Goal: Communication & Community: Answer question/provide support

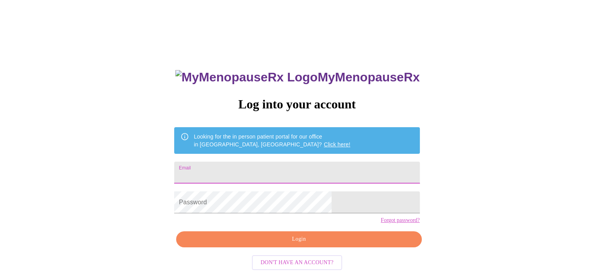
click at [259, 166] on input "Email" at bounding box center [296, 172] width 245 height 22
type input "[EMAIL_ADDRESS][DOMAIN_NAME]"
click at [13, 41] on div "MyMenopauseRx Log into your account Looking for the in person patient portal fo…" at bounding box center [297, 166] width 588 height 326
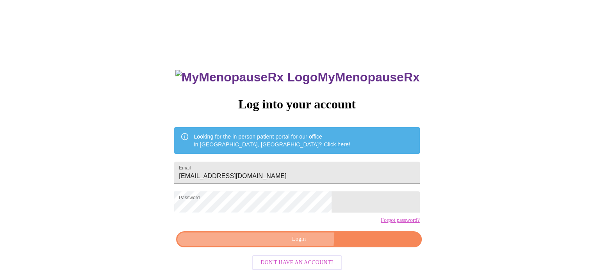
click at [282, 247] on button "Login" at bounding box center [298, 239] width 245 height 16
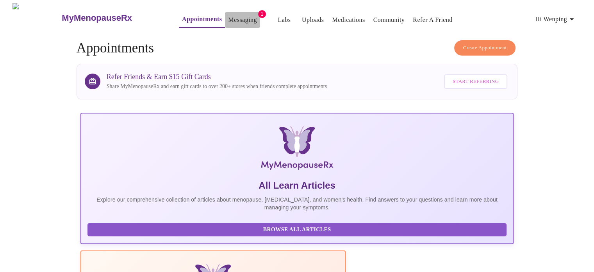
click at [236, 14] on link "Messaging" at bounding box center [242, 19] width 29 height 11
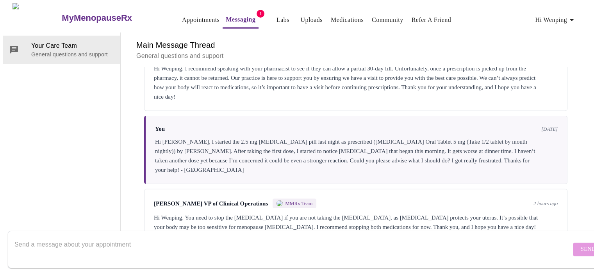
scroll to position [1625, 0]
click at [145, 236] on textarea "Send a message about your appointment" at bounding box center [292, 248] width 557 height 25
type textarea "I"
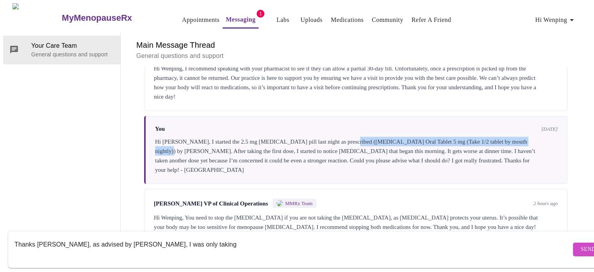
drag, startPoint x: 346, startPoint y: 108, endPoint x: 170, endPoint y: 118, distance: 175.7
click at [170, 136] on div "Hi [PERSON_NAME], I started the 2.5 mg [MEDICAL_DATA] pill last night as prescr…" at bounding box center [356, 155] width 403 height 38
copy div "[MEDICAL_DATA] Oral Tablet 5 mg (Take 1/2 tablet by mouth nightly)"
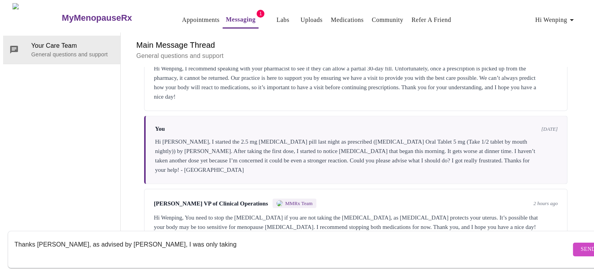
click at [179, 237] on textarea "Thanks [PERSON_NAME], as advised by [PERSON_NAME], I was only taking" at bounding box center [292, 248] width 557 height 25
paste textarea "[MEDICAL_DATA] Oral Tablet 5 mg (Take 1/2 tablet by mouth nightly)"
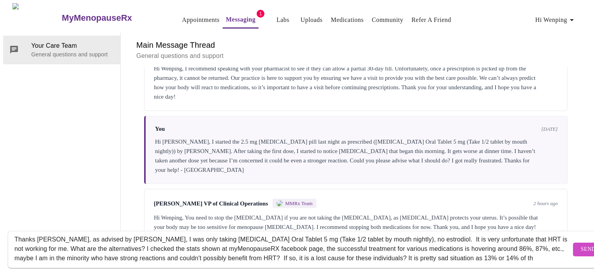
scroll to position [14, 0]
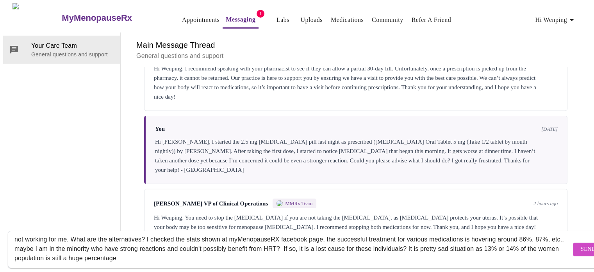
click at [77, 251] on textarea "Thanks [PERSON_NAME], as advised by [PERSON_NAME], I was only taking [MEDICAL_D…" at bounding box center [292, 248] width 557 height 25
click at [228, 250] on textarea "Thanks [PERSON_NAME], as advised by [PERSON_NAME], I was only taking [MEDICAL_D…" at bounding box center [292, 248] width 557 height 25
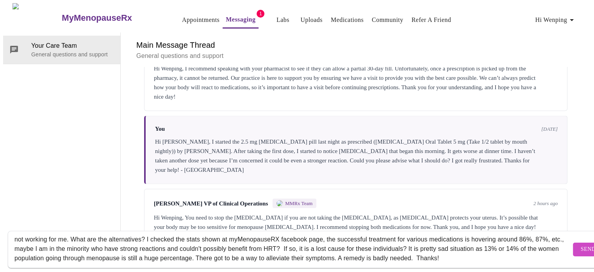
scroll to position [29, 0]
type textarea "Thanks [PERSON_NAME], as advised by [PERSON_NAME], I was only taking [MEDICAL_D…"
click at [581, 244] on span "Send" at bounding box center [588, 249] width 15 height 10
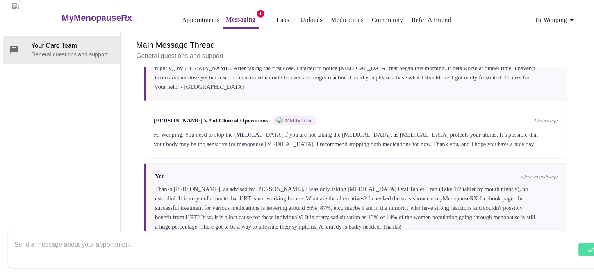
scroll to position [1709, 0]
